Goal: Task Accomplishment & Management: Manage account settings

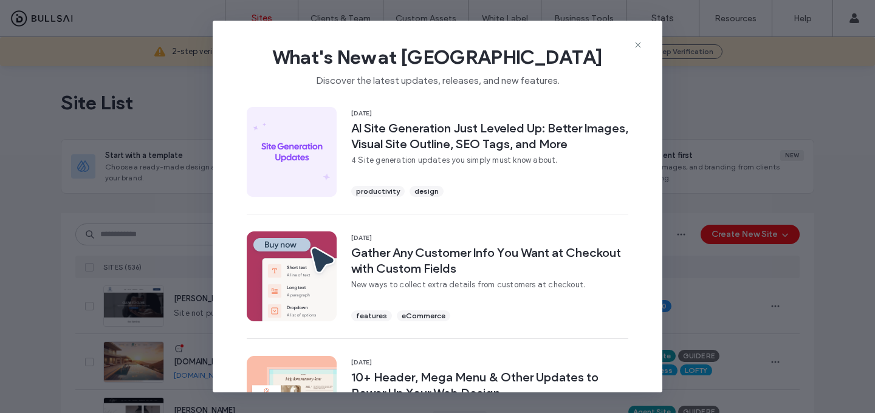
click at [149, 179] on div "What's New at [GEOGRAPHIC_DATA] Discover the latest updates, releases, and new …" at bounding box center [437, 206] width 875 height 413
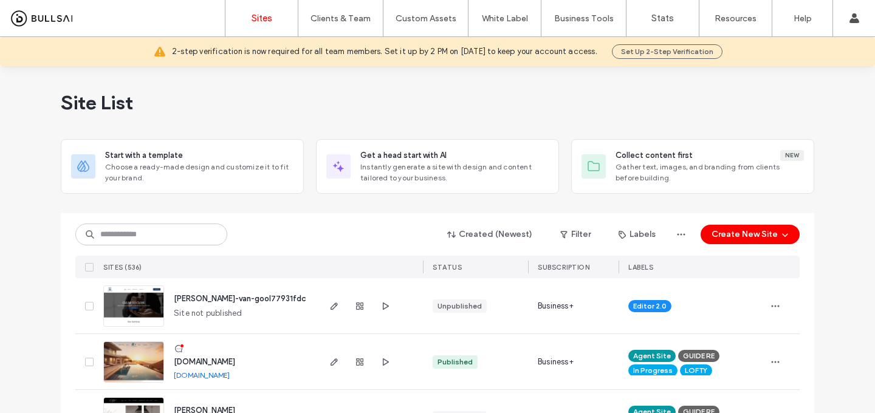
click at [218, 362] on span "[DOMAIN_NAME]" at bounding box center [204, 361] width 61 height 9
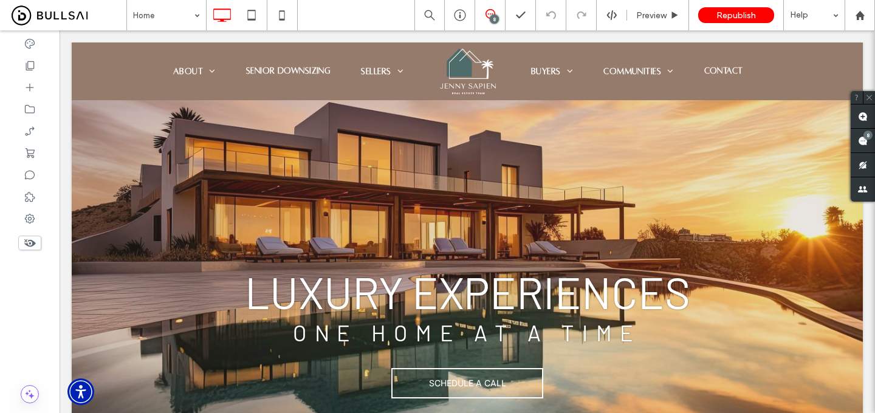
scroll to position [108, 0]
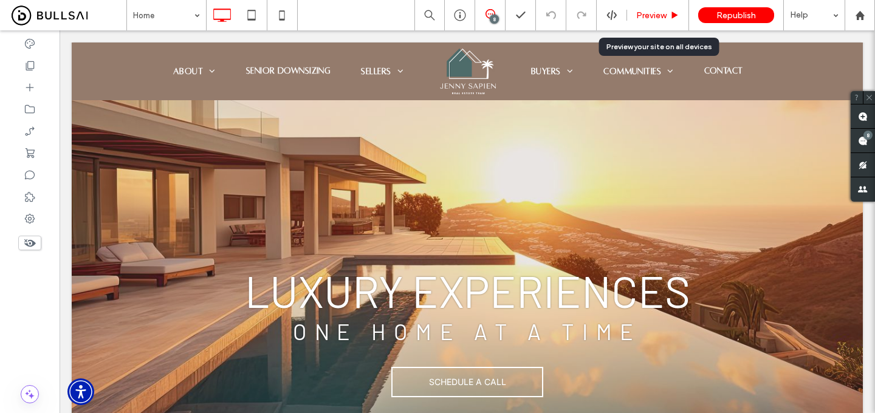
click at [660, 15] on span "Preview" at bounding box center [651, 15] width 30 height 10
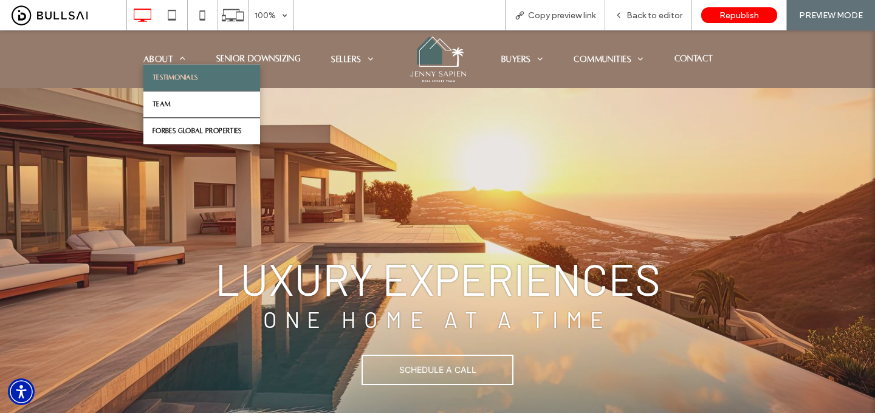
click at [171, 76] on span "Testimonials" at bounding box center [175, 78] width 45 height 8
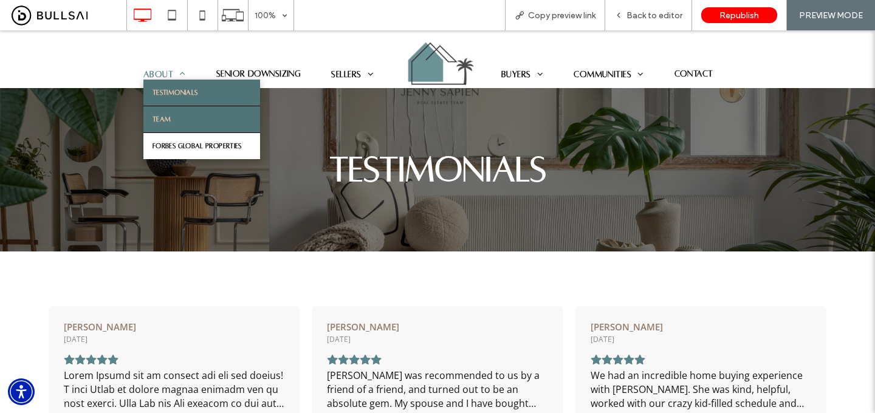
click at [171, 123] on span "Team" at bounding box center [162, 119] width 18 height 8
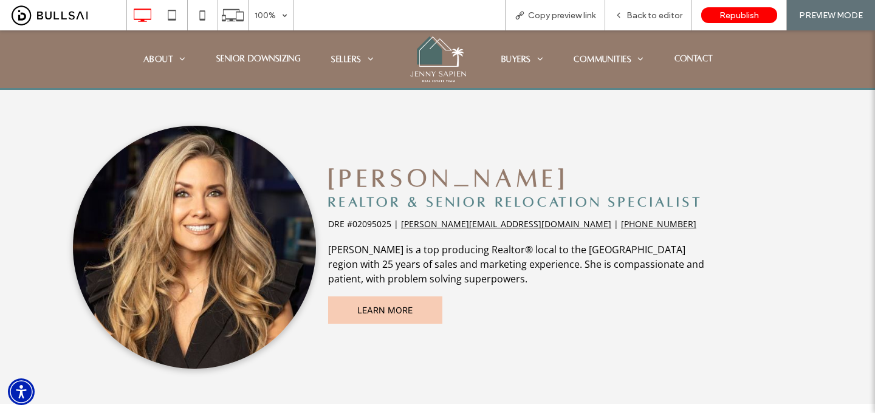
scroll to position [202, 0]
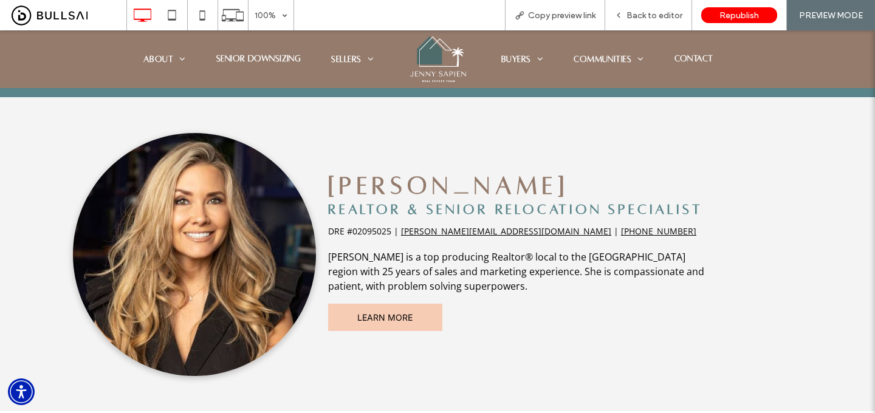
click at [288, 64] on span "Senior Downsizing" at bounding box center [258, 60] width 85 height 10
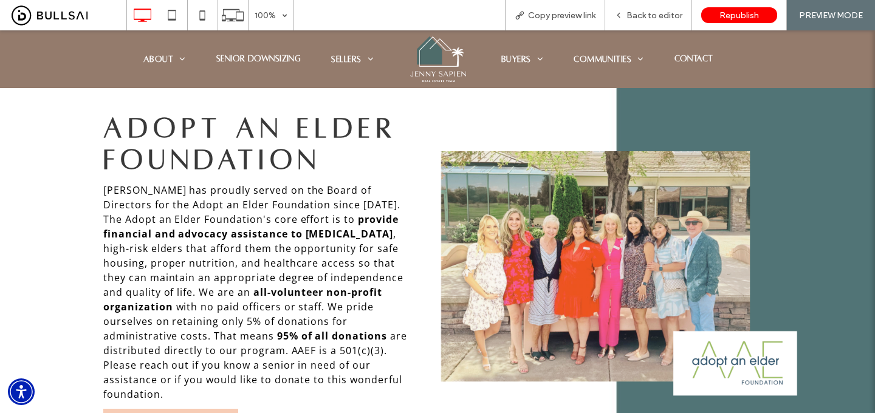
scroll to position [2158, 0]
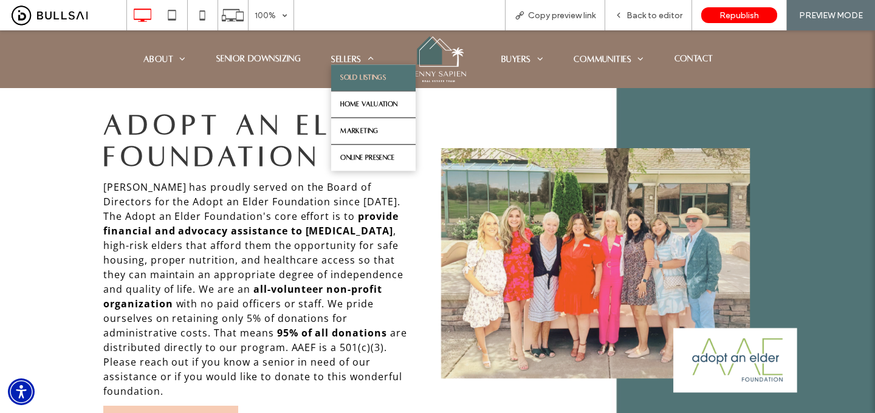
click at [352, 76] on span "Sold Listings" at bounding box center [363, 78] width 46 height 8
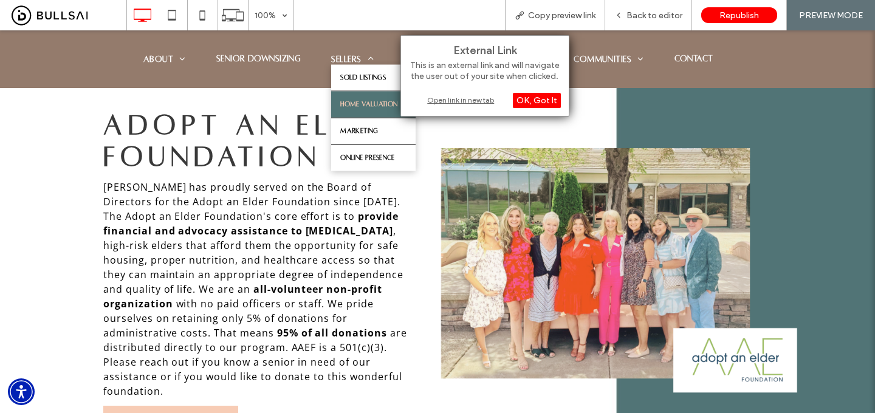
click at [361, 108] on span "Home Valuation" at bounding box center [368, 104] width 57 height 8
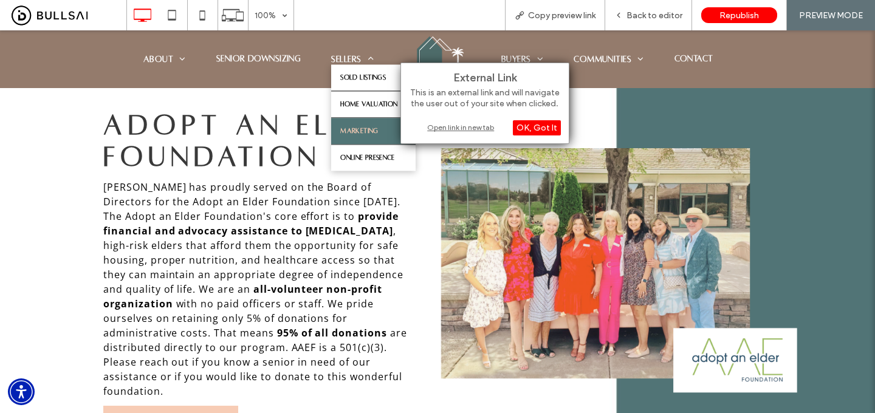
click at [362, 132] on span "Marketing" at bounding box center [359, 131] width 38 height 8
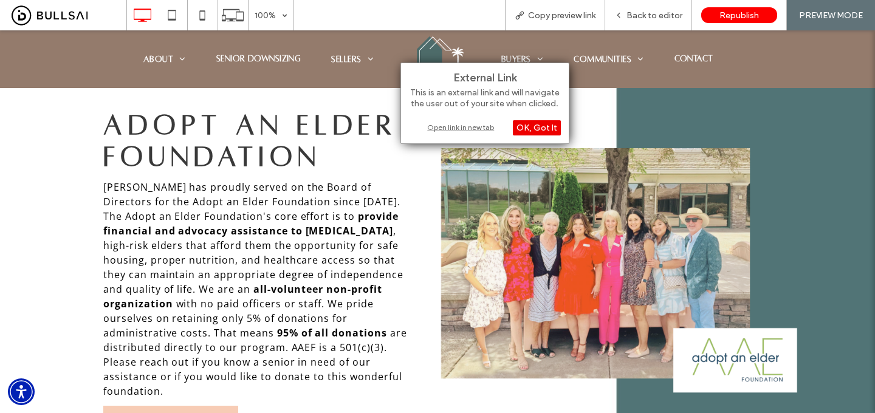
click at [541, 132] on div "OK, Got It" at bounding box center [537, 127] width 48 height 15
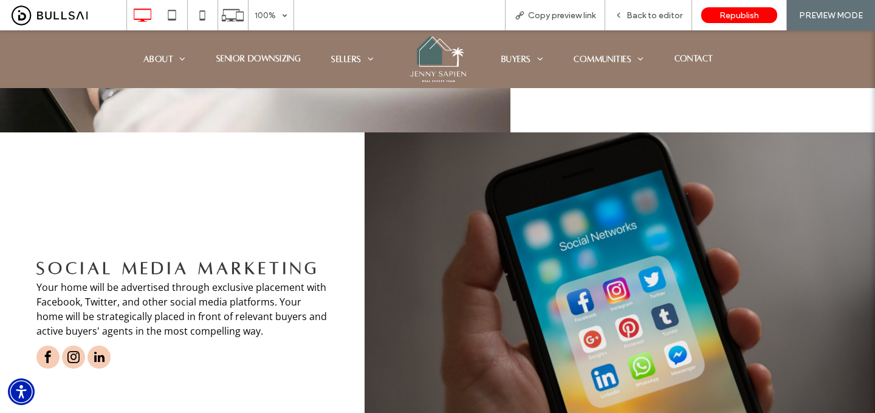
scroll to position [823, 0]
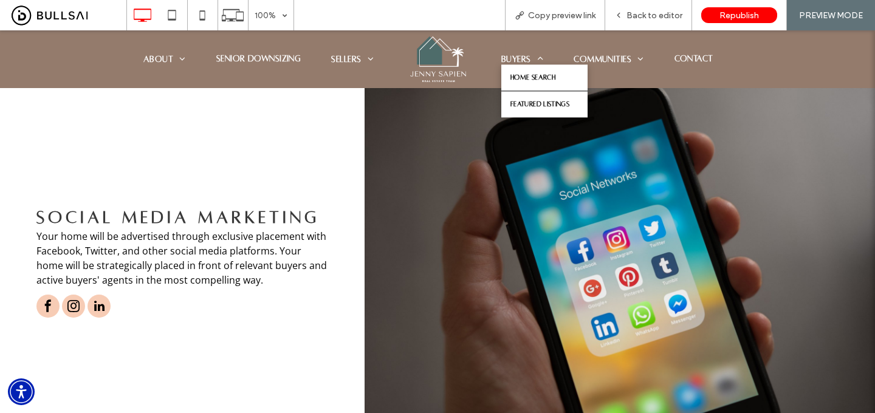
click at [529, 58] on span "Buyers" at bounding box center [522, 59] width 42 height 10
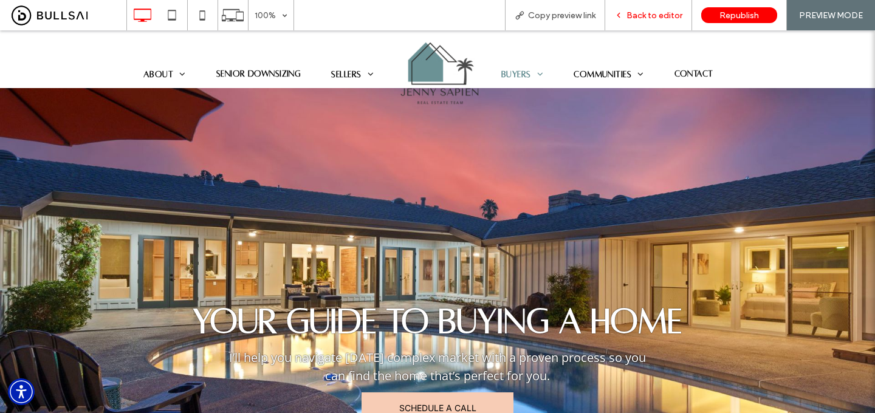
click at [670, 13] on span "Back to editor" at bounding box center [655, 15] width 56 height 10
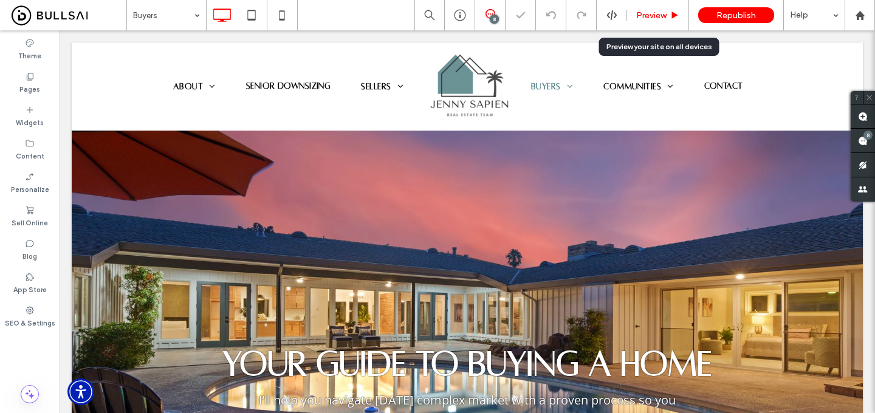
click at [657, 13] on span "Preview" at bounding box center [651, 15] width 30 height 10
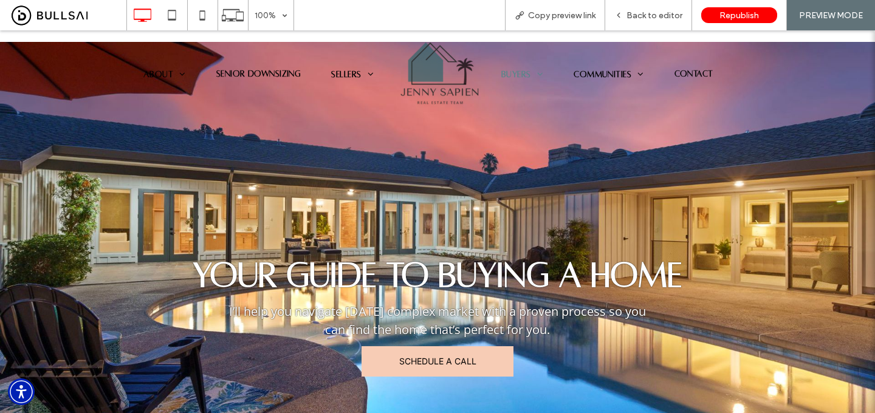
scroll to position [91, 0]
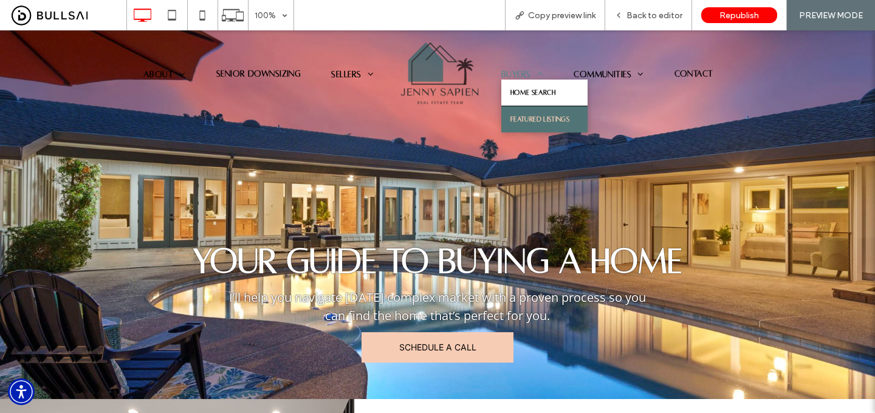
click at [531, 115] on span "Featured Listings" at bounding box center [539, 119] width 59 height 8
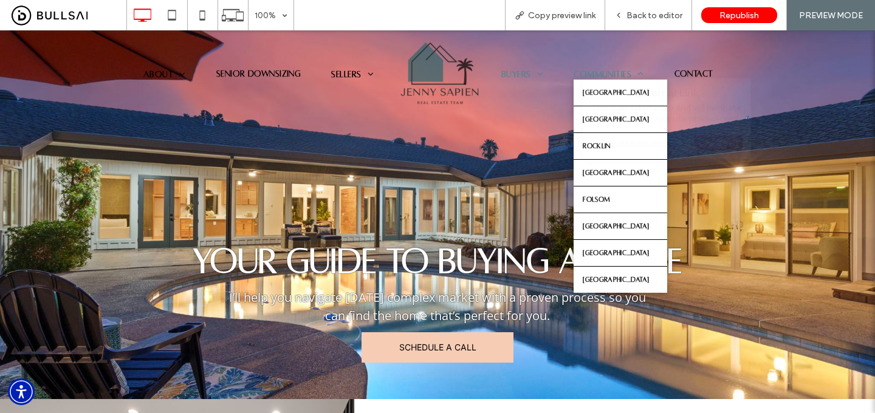
click at [589, 72] on span "Communities" at bounding box center [609, 74] width 70 height 10
click at [589, 91] on span "Sacramento" at bounding box center [616, 93] width 66 height 8
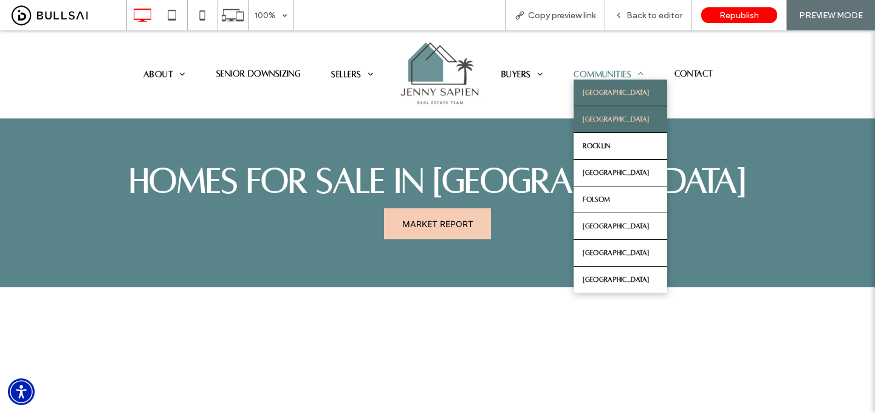
click at [604, 131] on link "Roseville" at bounding box center [621, 119] width 94 height 26
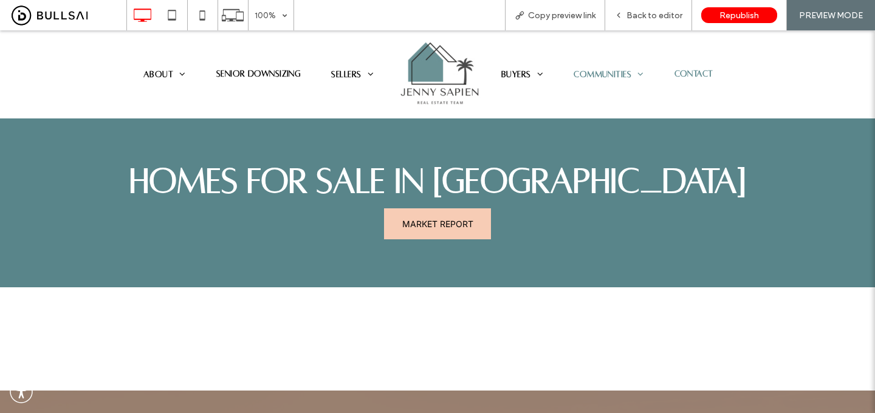
click at [688, 74] on span "Contact" at bounding box center [694, 74] width 39 height 10
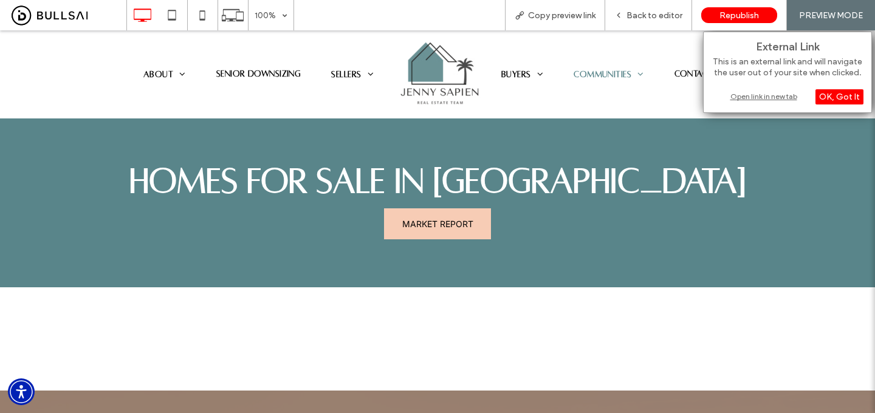
click at [448, 75] on img at bounding box center [437, 74] width 91 height 65
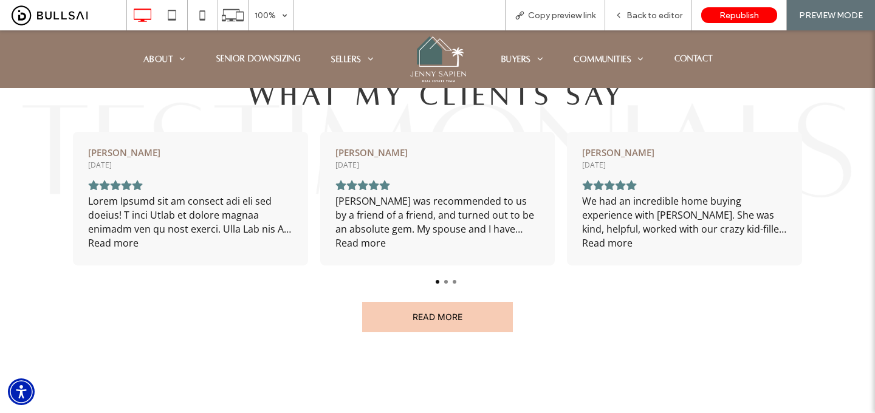
scroll to position [1217, 0]
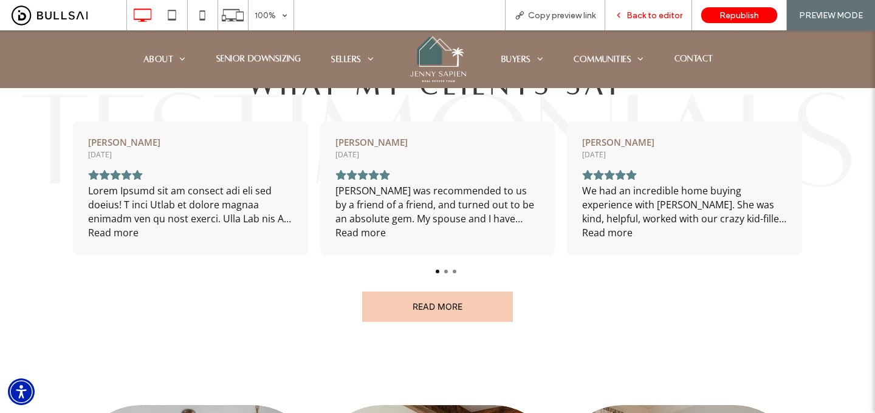
click at [661, 16] on span "Back to editor" at bounding box center [655, 15] width 56 height 10
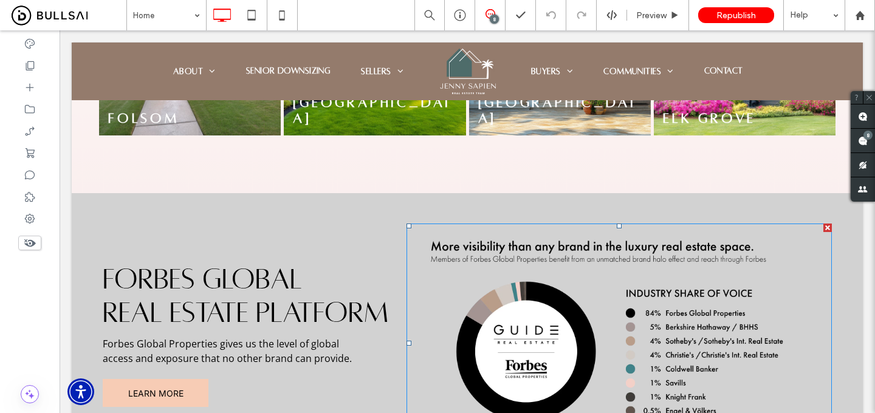
scroll to position [2729, 0]
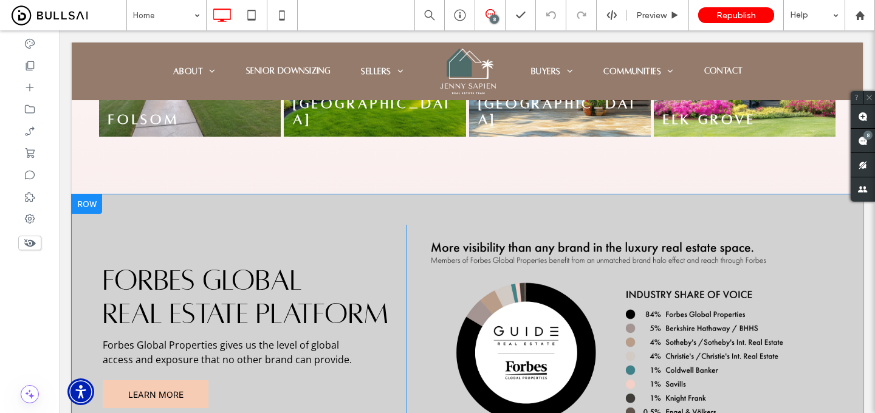
click at [89, 194] on div "Forbes Global Real Estate Platform Forbes Global Properties gives us the level …" at bounding box center [467, 344] width 791 height 300
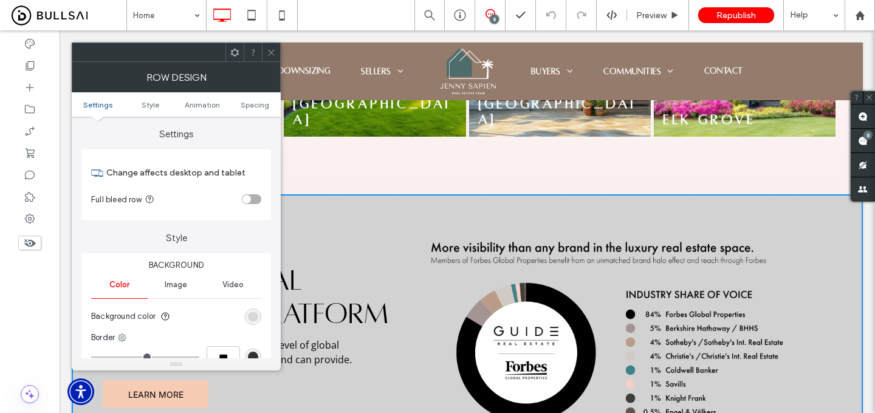
click at [256, 314] on div "rgb(210, 210, 210)" at bounding box center [253, 317] width 10 height 10
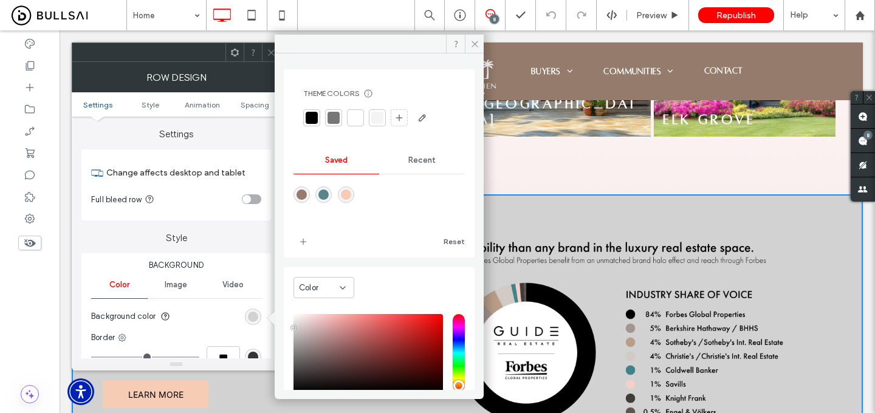
click at [328, 197] on div "rgba(89,133,138,1)" at bounding box center [323, 195] width 10 height 10
type input "*******"
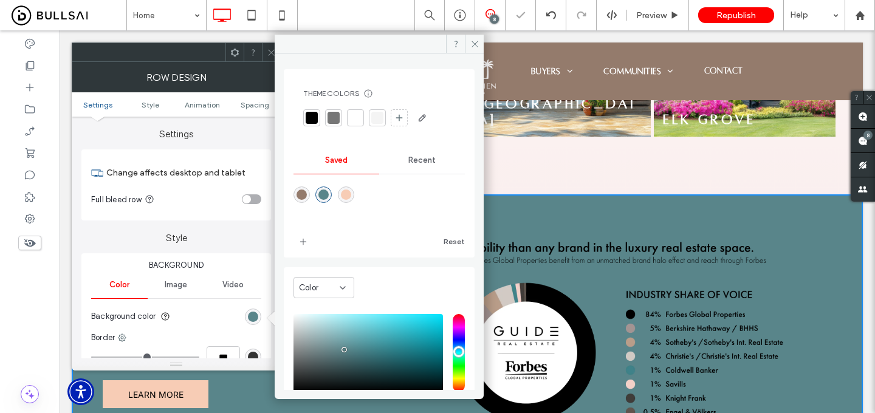
click at [271, 52] on icon at bounding box center [271, 52] width 9 height 9
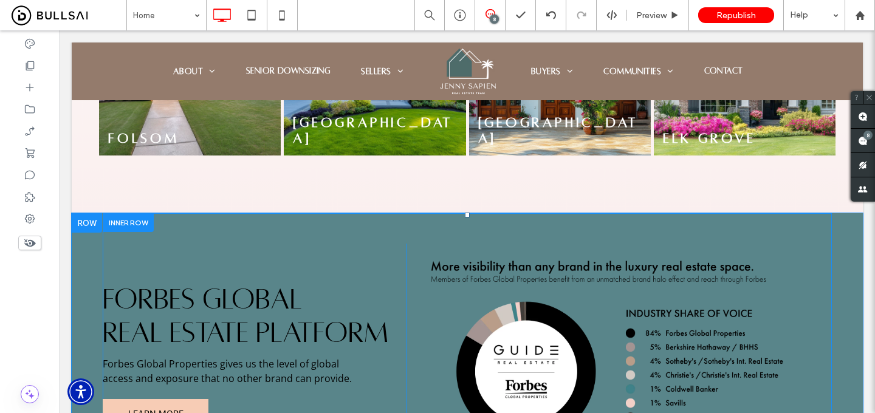
scroll to position [2703, 0]
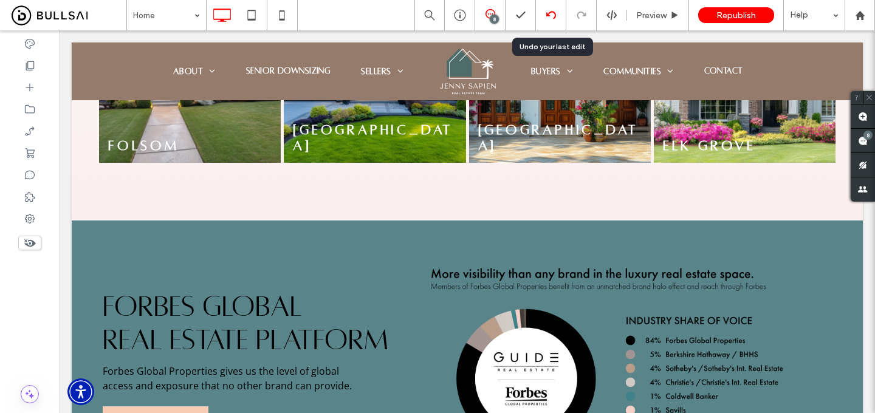
click at [563, 13] on div at bounding box center [551, 15] width 30 height 10
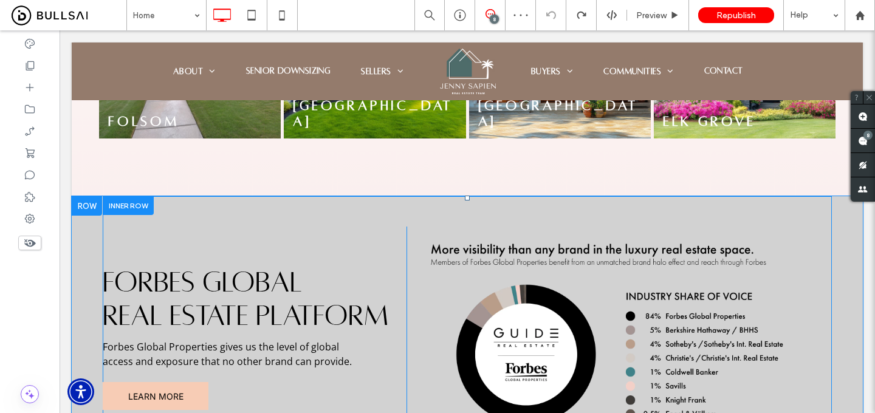
scroll to position [2716, 0]
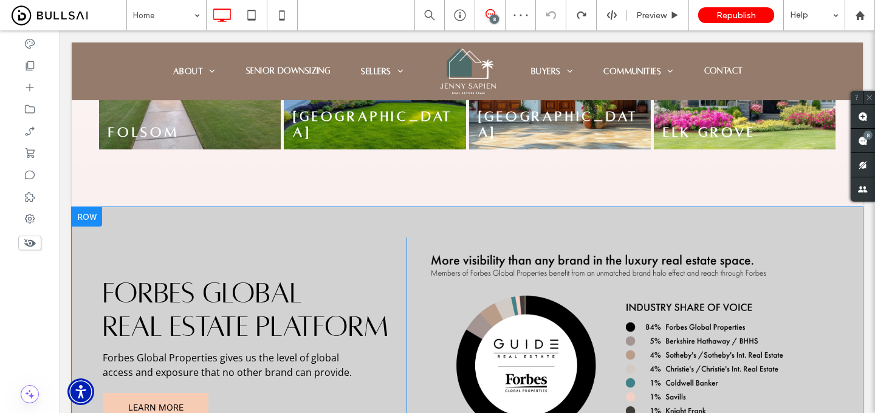
click at [78, 207] on div "Forbes Global Real Estate Platform Forbes Global Properties gives us the level …" at bounding box center [467, 357] width 791 height 300
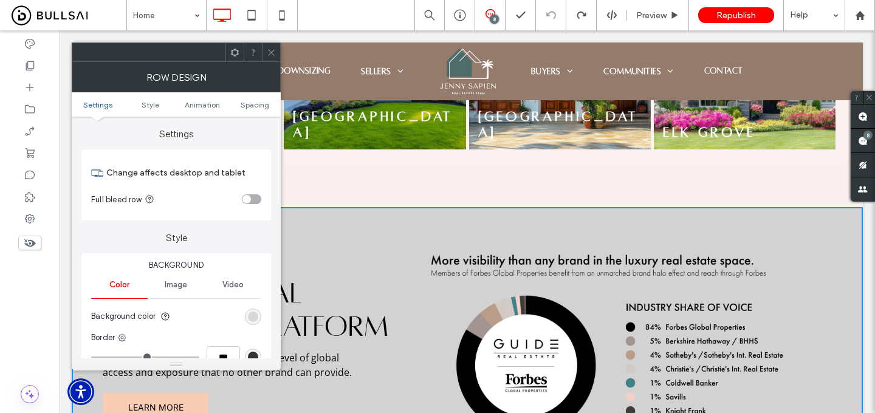
click at [253, 318] on div "rgb(210, 210, 210)" at bounding box center [253, 317] width 10 height 10
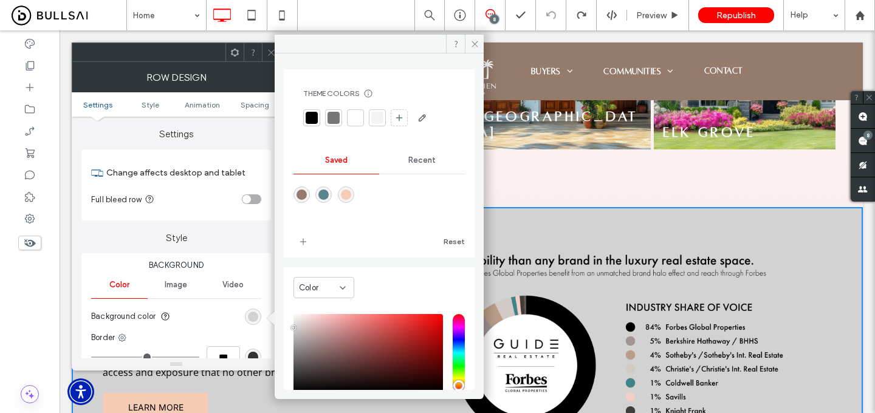
click at [324, 194] on div "rgba(89,133,138,1)" at bounding box center [323, 195] width 10 height 10
type input "*******"
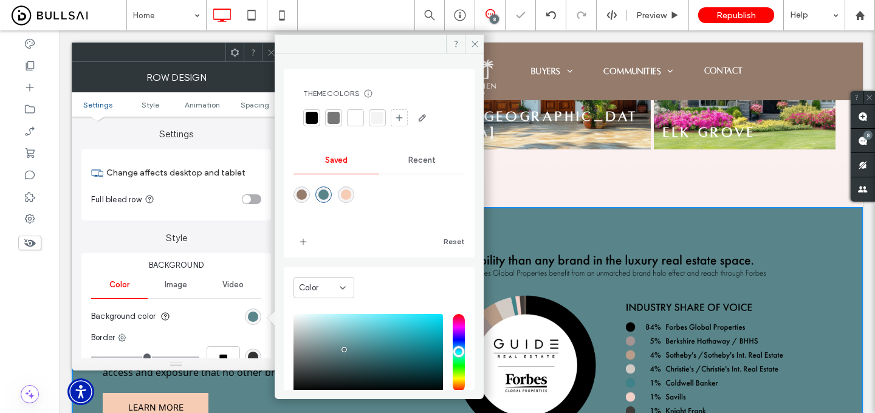
scroll to position [79, 0]
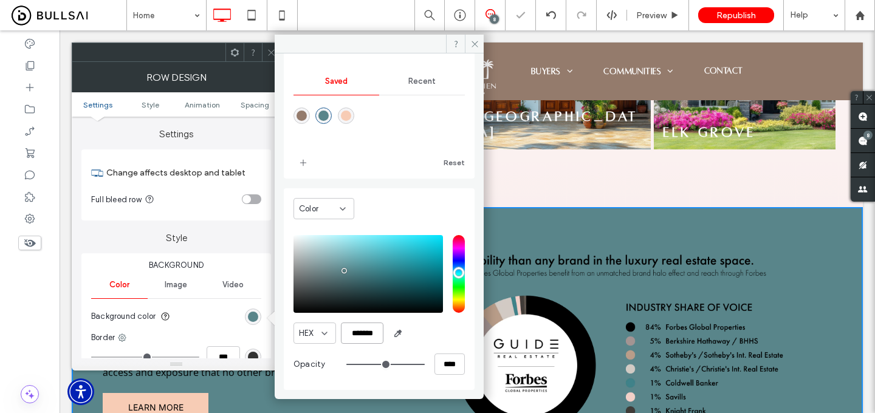
click at [364, 332] on input "*******" at bounding box center [362, 333] width 43 height 21
click at [552, 12] on use at bounding box center [551, 15] width 10 height 8
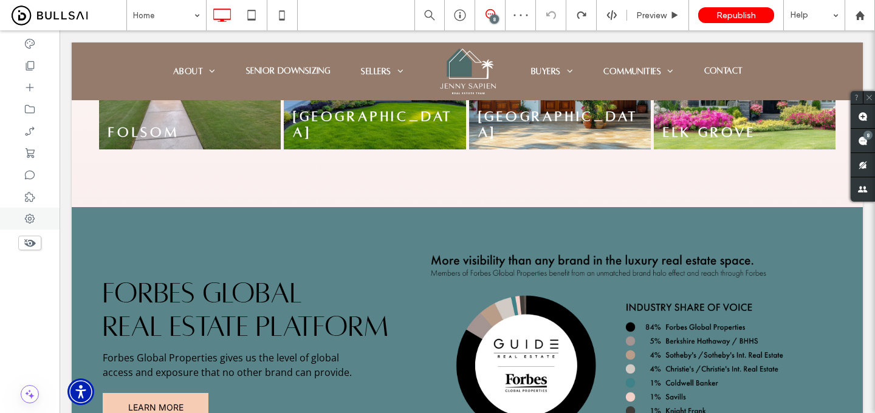
click at [34, 216] on icon at bounding box center [30, 219] width 12 height 12
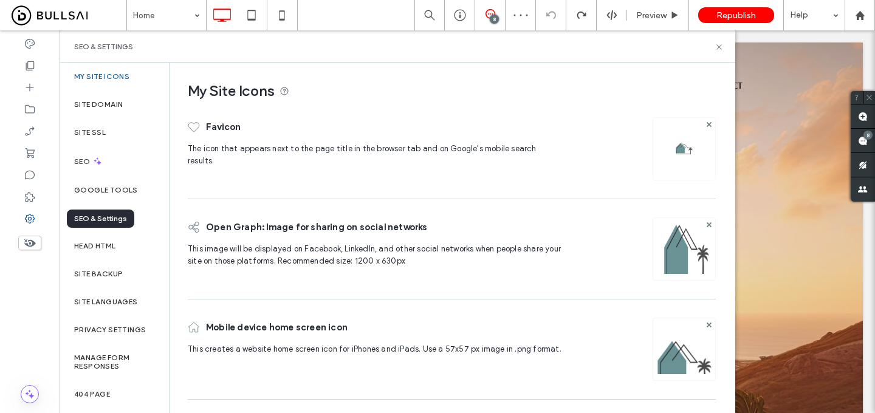
scroll to position [0, 0]
click at [115, 156] on div "SEO" at bounding box center [114, 161] width 109 height 30
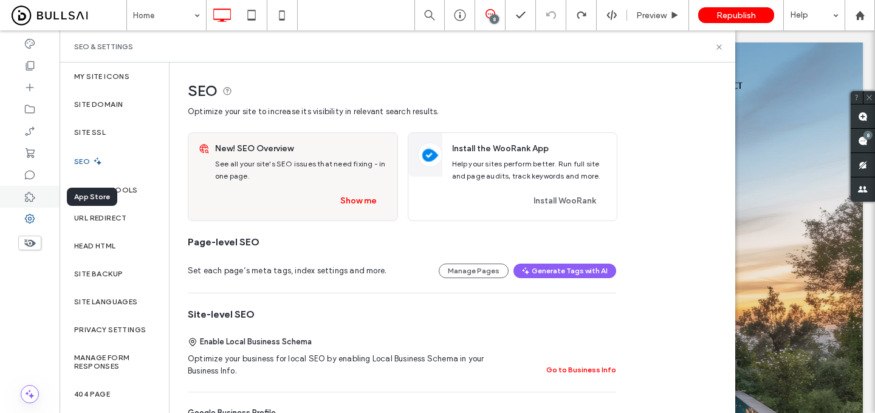
click at [33, 199] on use at bounding box center [30, 197] width 10 height 10
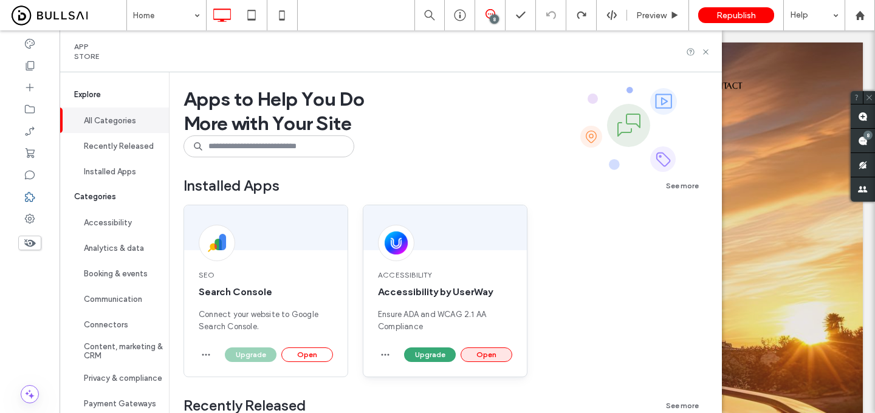
click at [482, 355] on button "Open" at bounding box center [487, 355] width 52 height 15
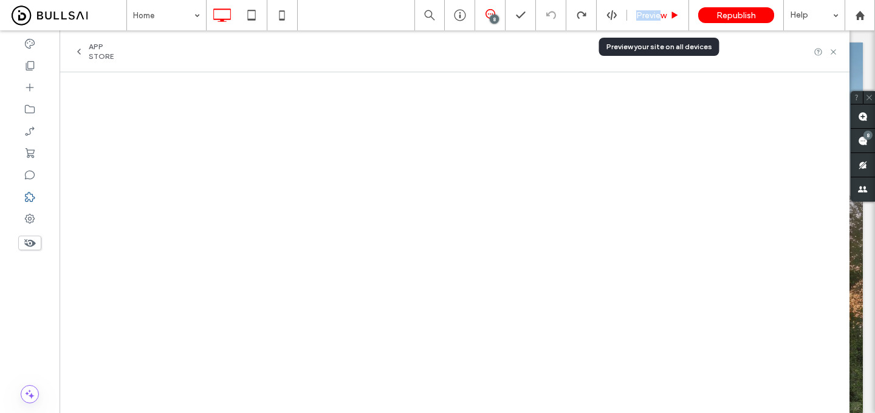
click at [662, 10] on span "Preview" at bounding box center [651, 15] width 30 height 10
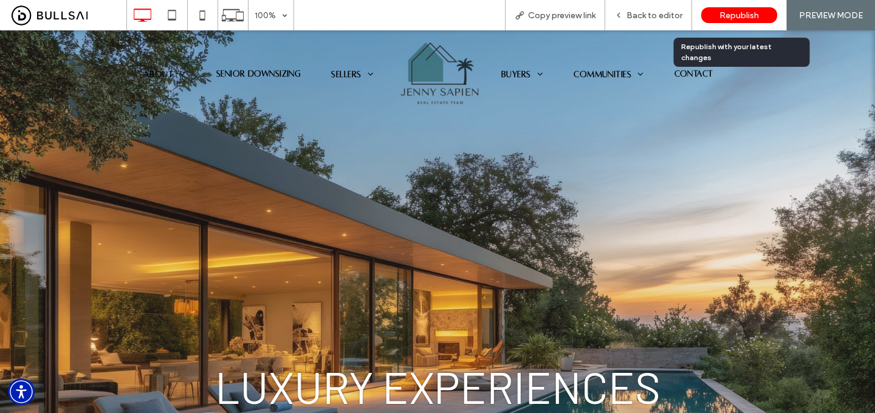
click at [749, 10] on span "Republish" at bounding box center [740, 15] width 40 height 10
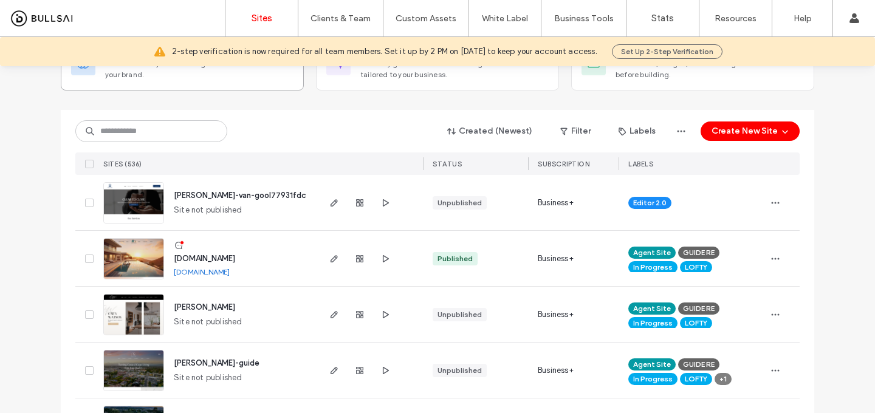
scroll to position [193, 0]
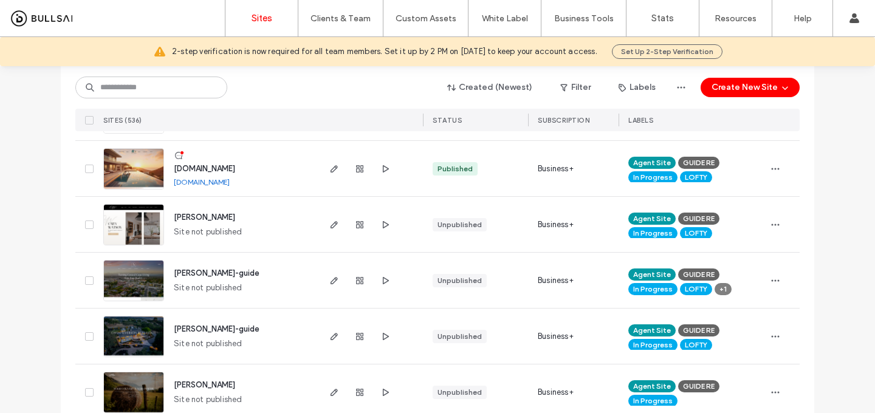
click at [222, 171] on span "[DOMAIN_NAME]" at bounding box center [204, 168] width 61 height 9
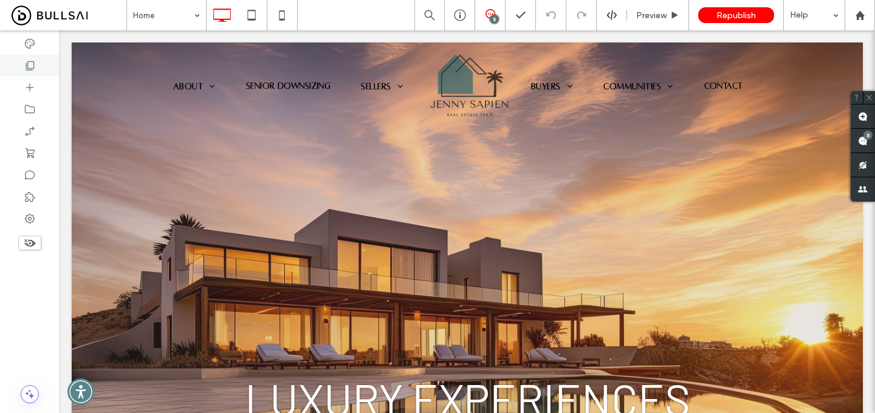
click at [36, 64] on div at bounding box center [30, 66] width 60 height 22
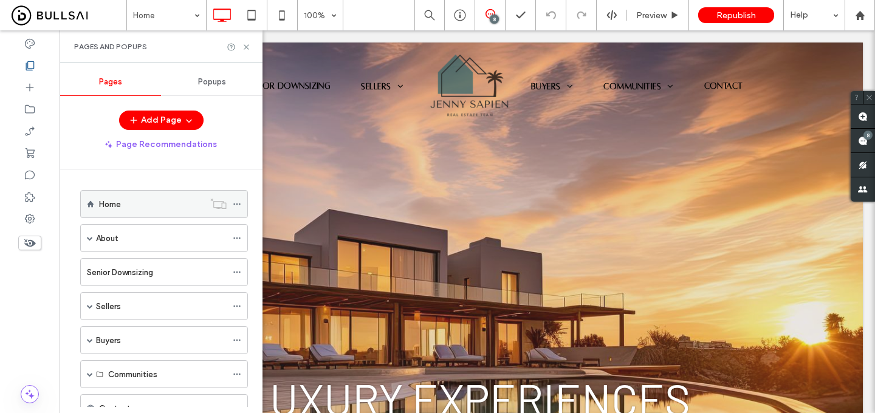
click at [105, 201] on label "Home" at bounding box center [110, 204] width 22 height 21
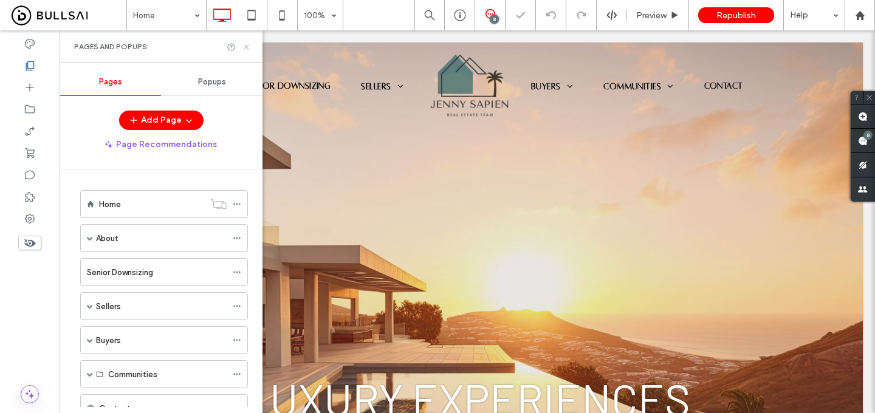
click at [243, 47] on icon at bounding box center [246, 47] width 9 height 9
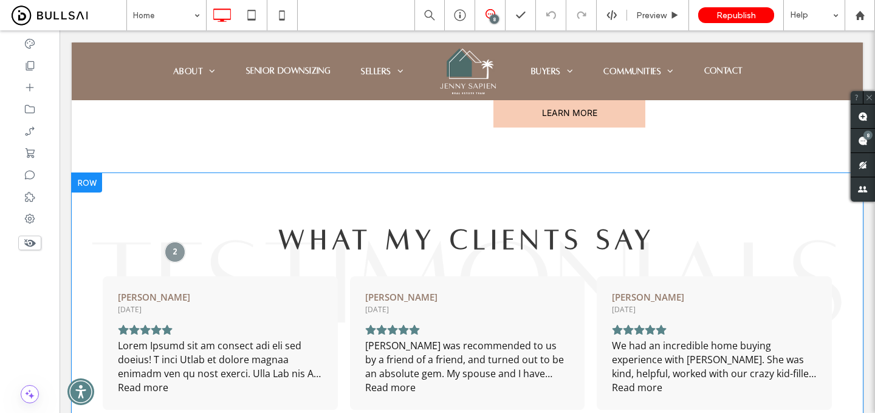
scroll to position [1093, 0]
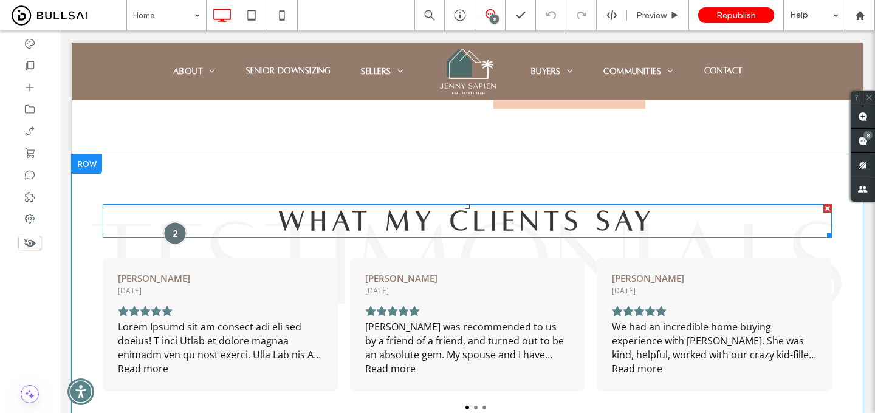
click at [173, 222] on div at bounding box center [174, 233] width 22 height 22
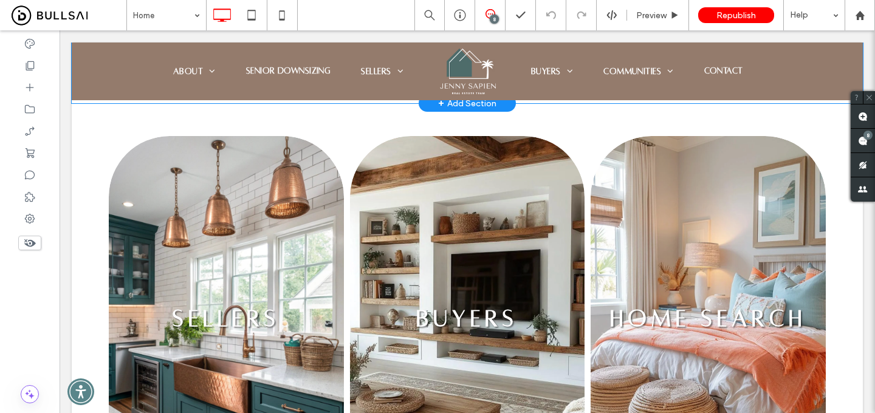
scroll to position [1458, 0]
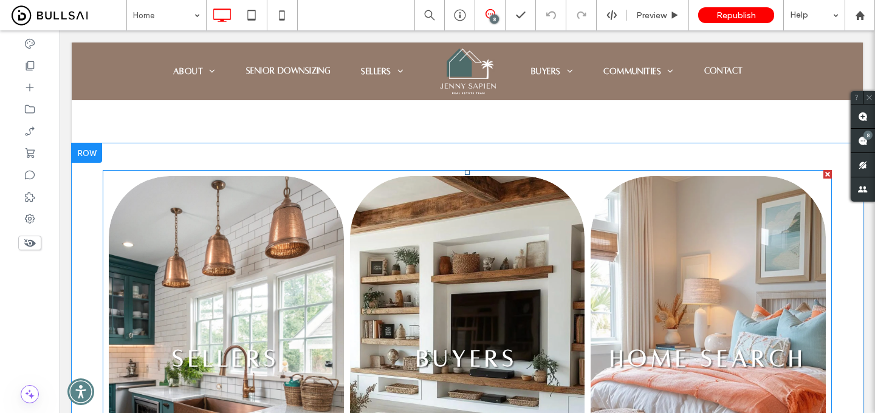
click at [624, 321] on link at bounding box center [708, 358] width 249 height 386
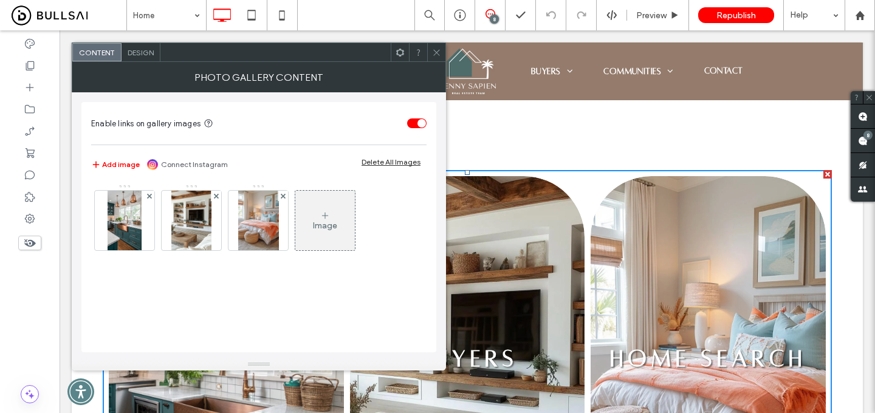
click at [134, 60] on div "Design" at bounding box center [141, 52] width 39 height 18
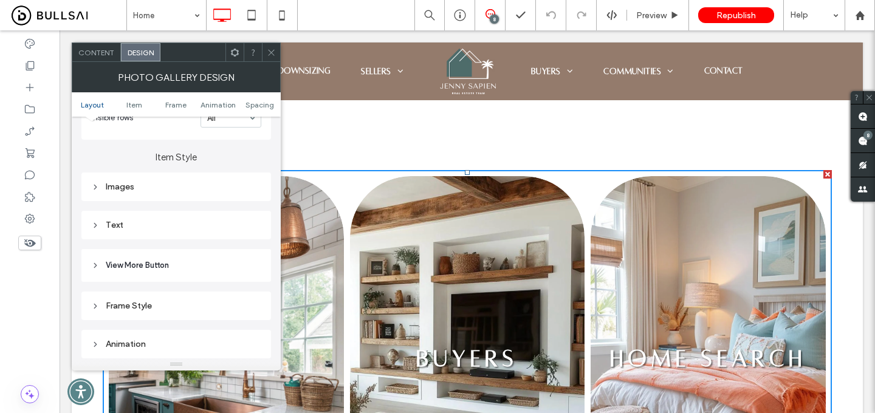
click at [158, 222] on div "Text" at bounding box center [176, 225] width 170 height 10
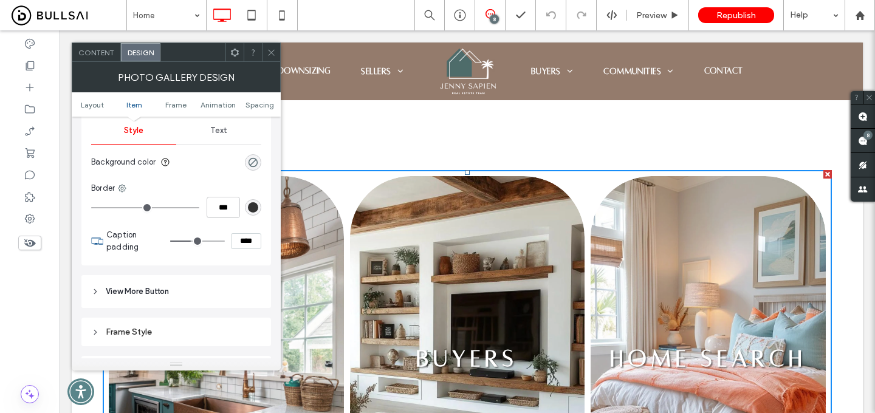
scroll to position [525, 0]
click at [215, 125] on div "Text" at bounding box center [218, 129] width 85 height 27
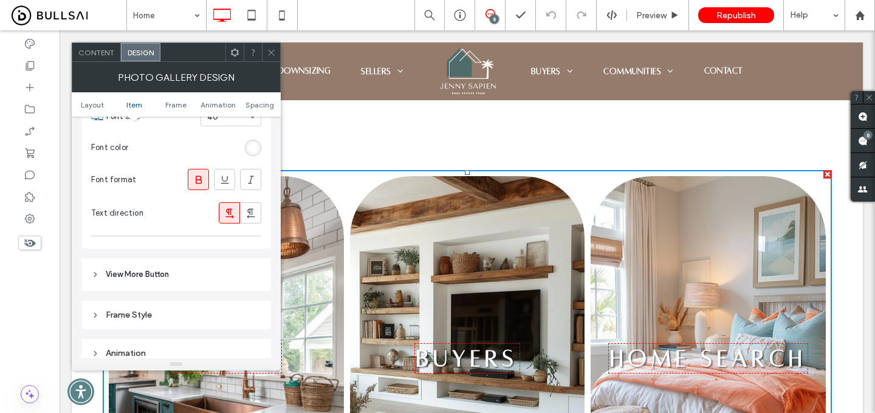
scroll to position [658, 0]
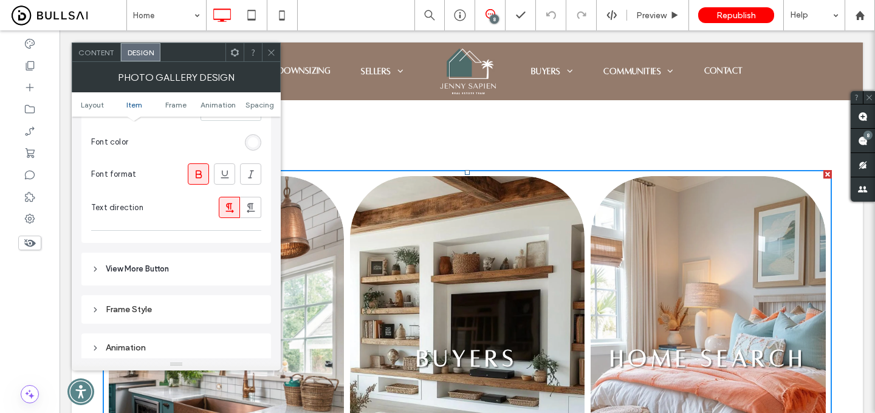
click at [174, 269] on header "View More Button" at bounding box center [176, 269] width 190 height 33
click at [151, 301] on div "Frame Style" at bounding box center [176, 309] width 190 height 29
click at [145, 312] on div "Frame Style" at bounding box center [176, 309] width 170 height 10
click at [148, 307] on div "Frame Style" at bounding box center [176, 309] width 170 height 10
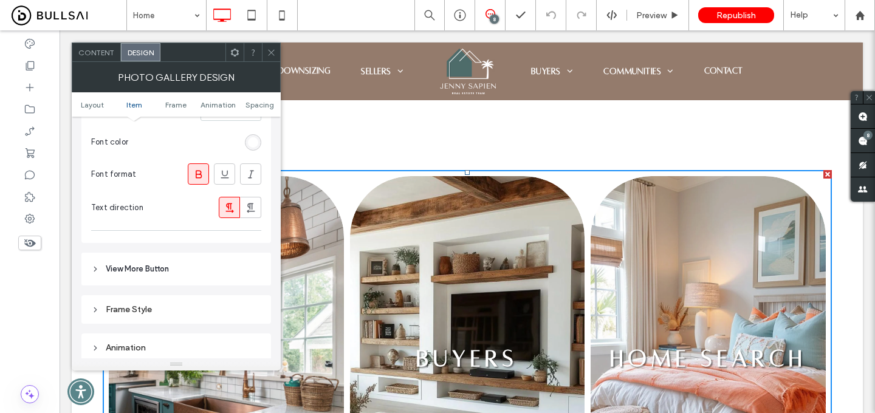
click at [269, 51] on icon at bounding box center [271, 52] width 9 height 9
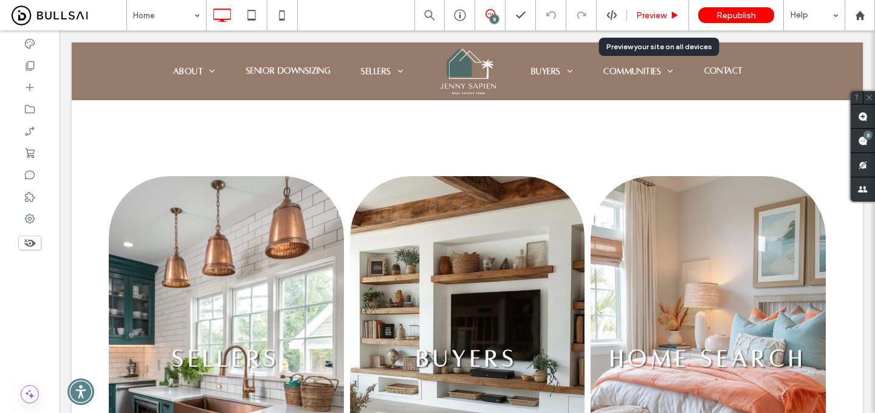
click at [650, 14] on span "Preview" at bounding box center [651, 15] width 30 height 10
